Goal: Navigation & Orientation: Find specific page/section

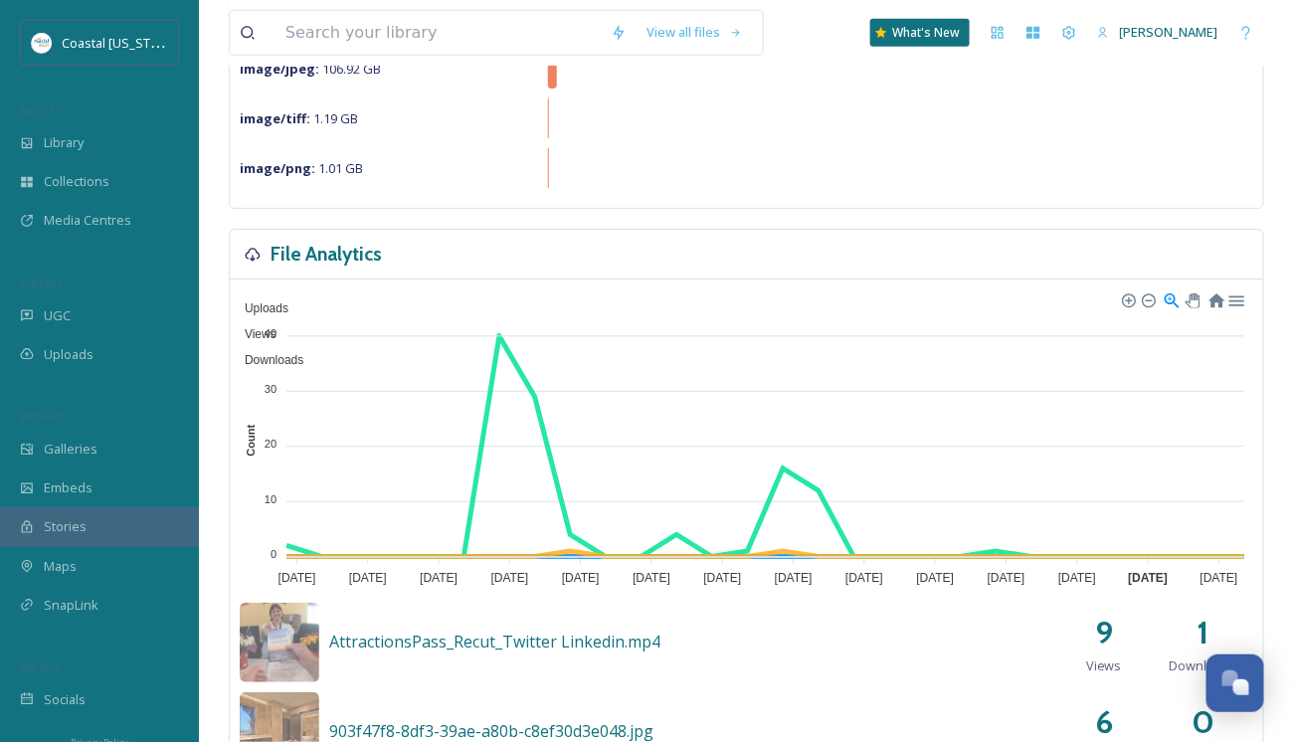
scroll to position [497, 0]
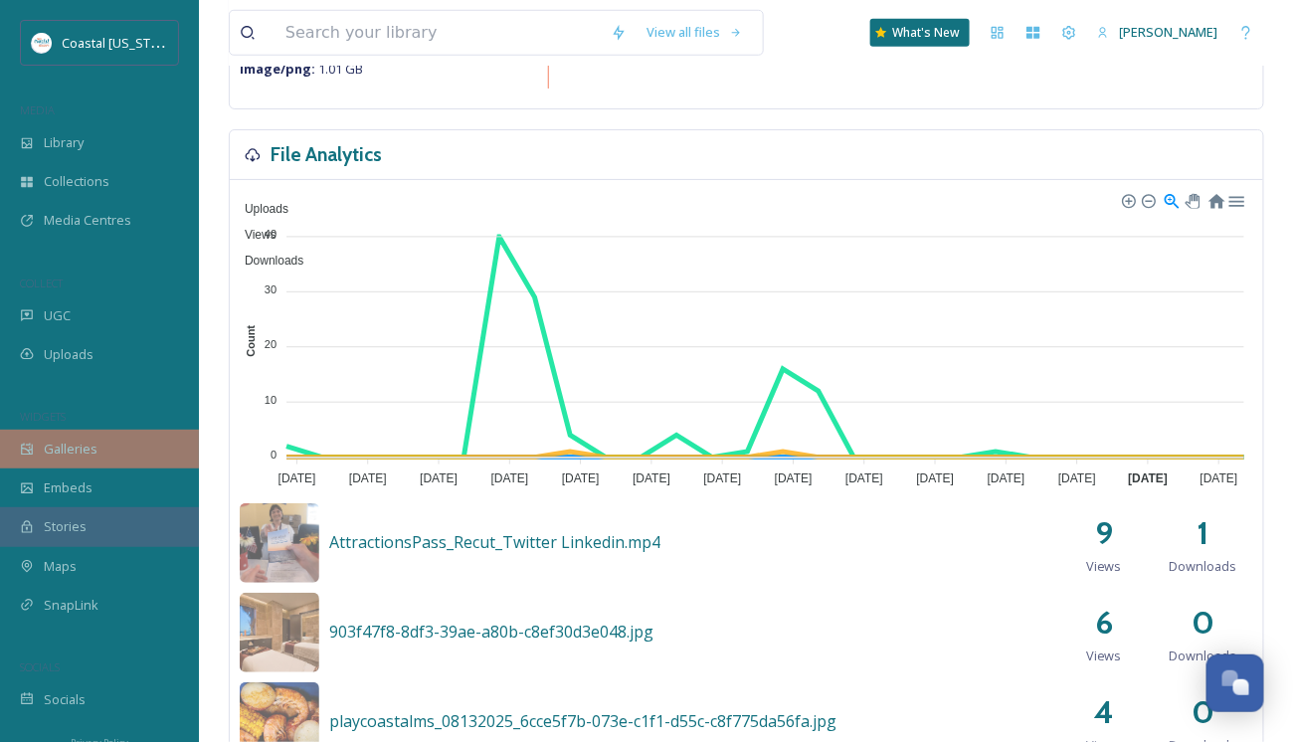
click at [59, 453] on span "Galleries" at bounding box center [71, 449] width 54 height 19
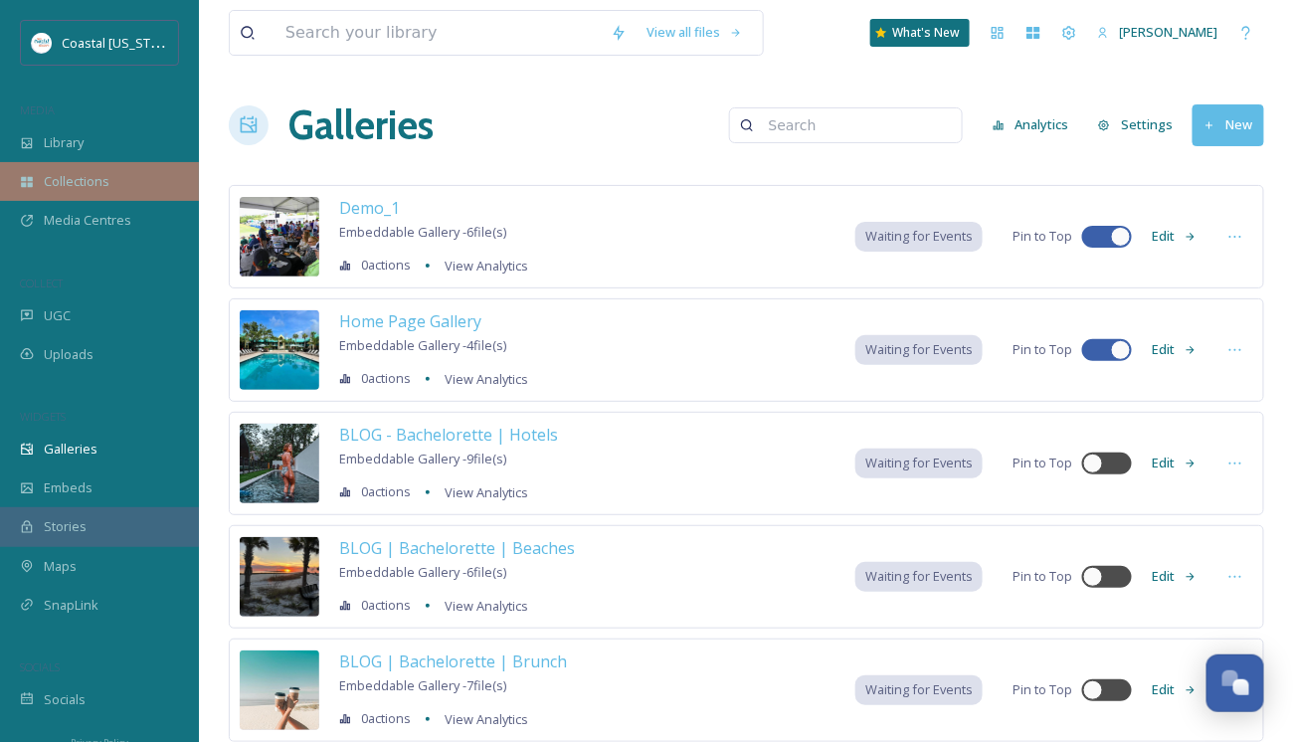
click at [43, 182] on div "Collections" at bounding box center [99, 181] width 199 height 39
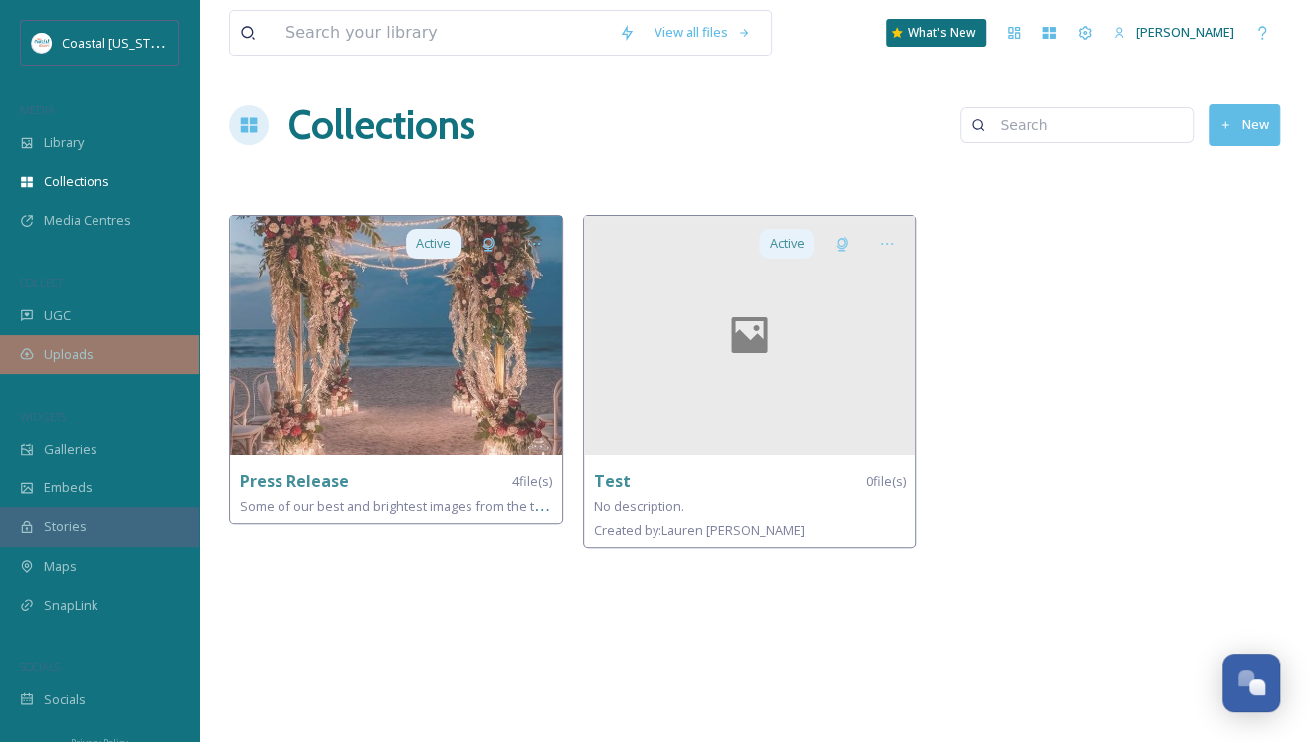
click at [84, 354] on span "Uploads" at bounding box center [69, 354] width 50 height 19
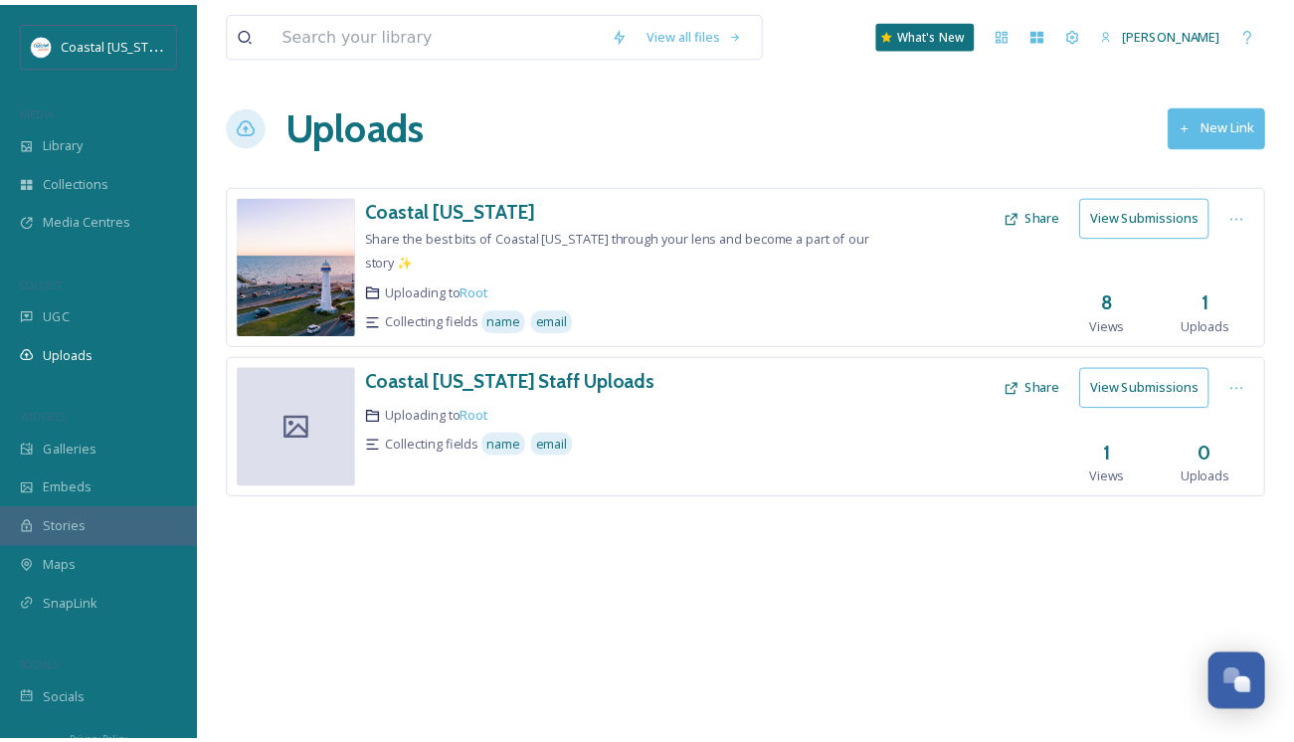
scroll to position [20, 0]
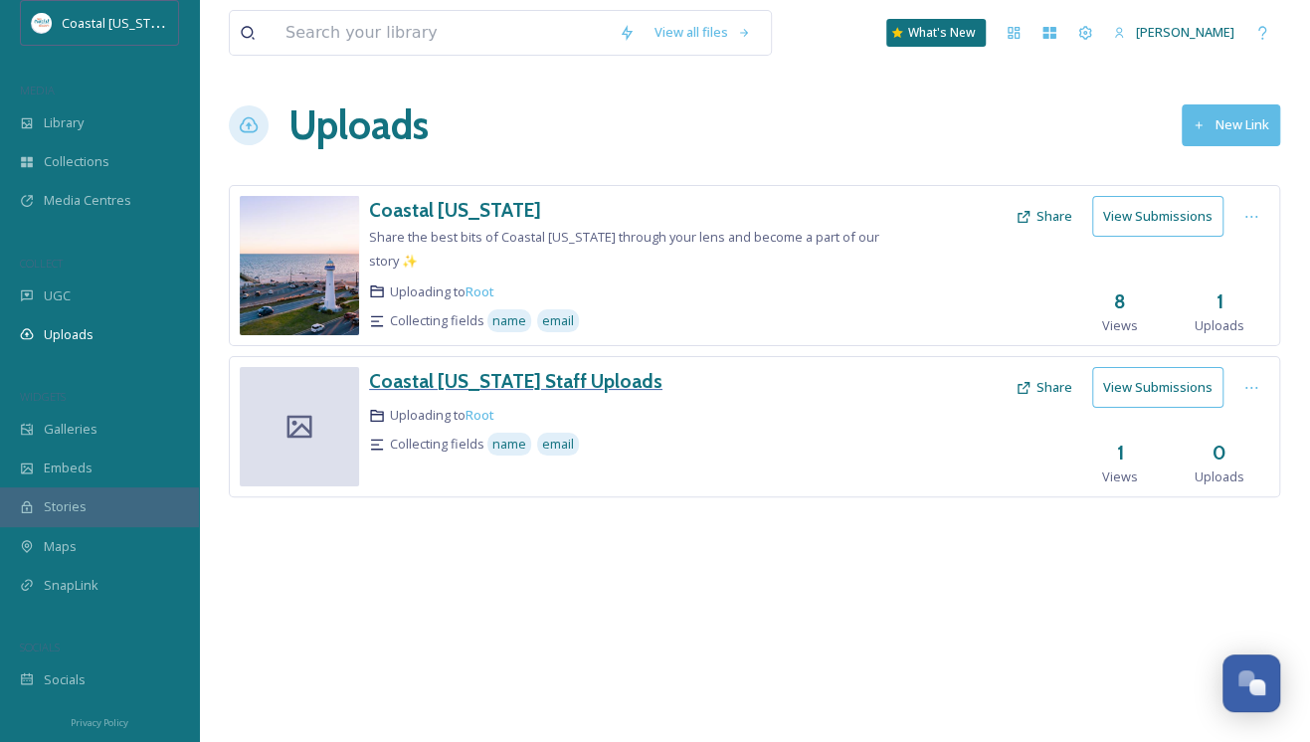
click at [486, 384] on h3 "Coastal Mississippi Staff Uploads" at bounding box center [515, 381] width 293 height 24
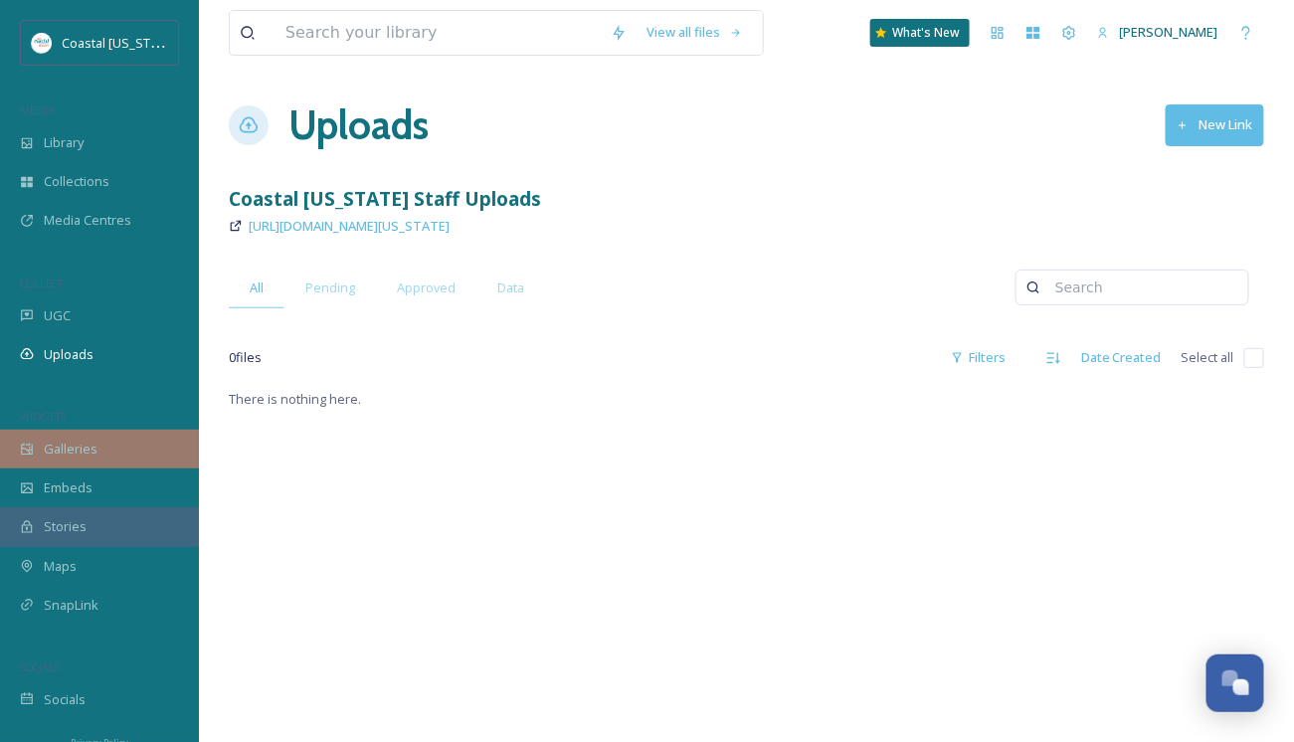
click at [74, 450] on span "Galleries" at bounding box center [71, 449] width 54 height 19
